Goal: Task Accomplishment & Management: Use online tool/utility

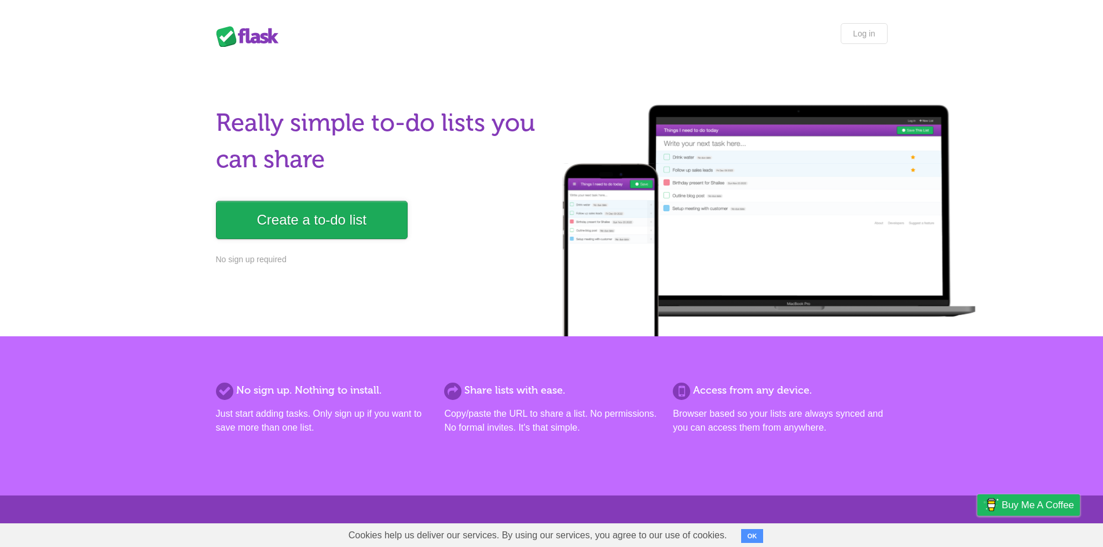
click at [298, 226] on link "Create a to-do list" at bounding box center [312, 220] width 192 height 38
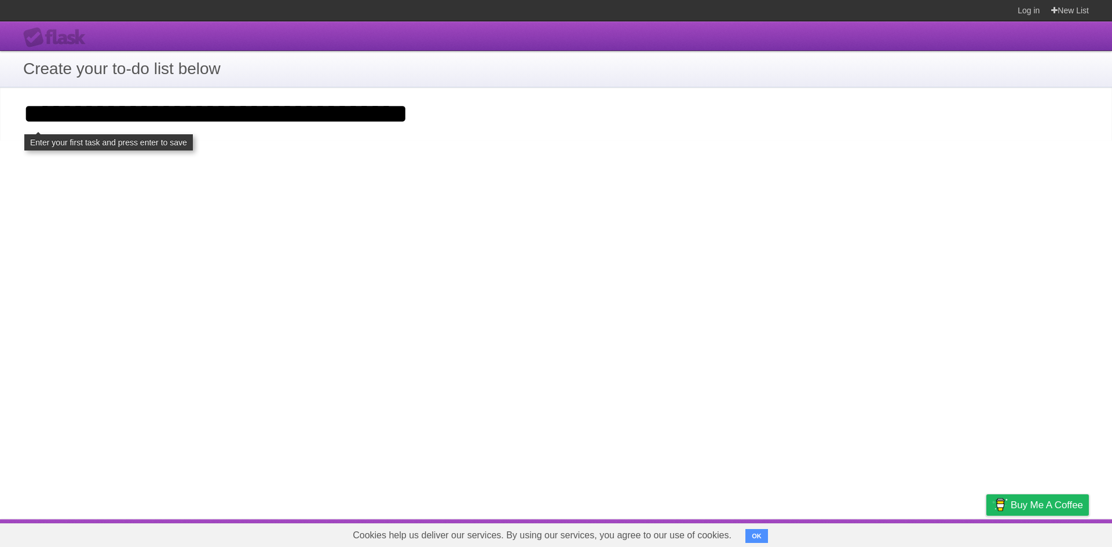
click at [479, 124] on input "**********" at bounding box center [556, 113] width 1112 height 53
type input "**********"
click input "**********" at bounding box center [0, 0] width 0 height 0
